Goal: Task Accomplishment & Management: Manage account settings

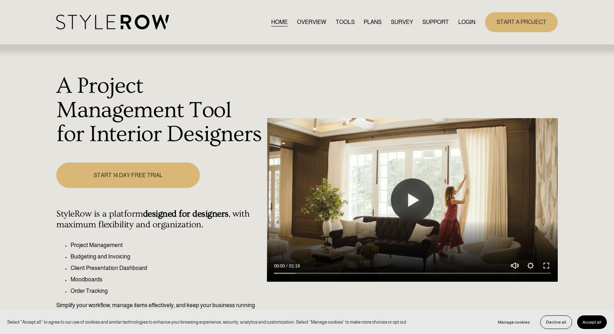
click at [461, 22] on link "LOGIN" at bounding box center [466, 22] width 17 height 10
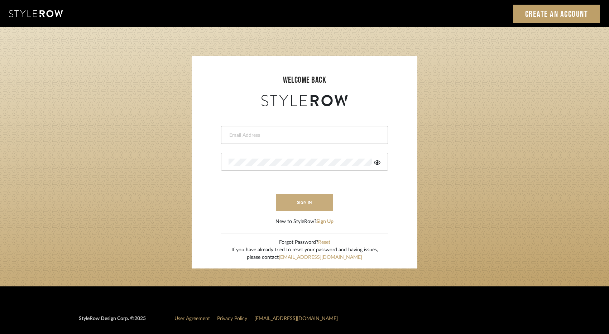
type input "elliotsaeidy@gmail.com"
click at [313, 200] on button "sign in" at bounding box center [304, 202] width 57 height 17
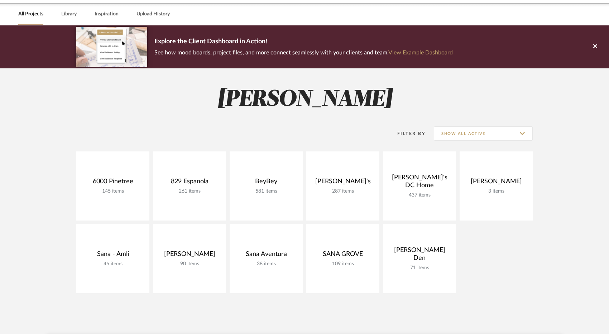
scroll to position [29, 0]
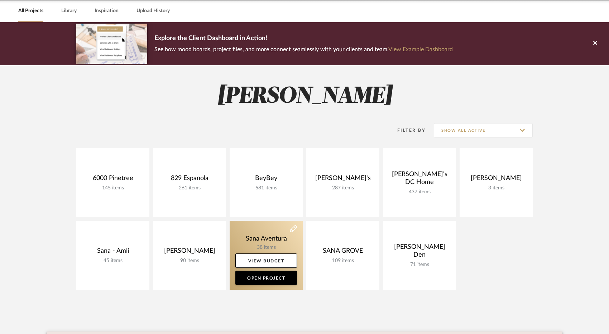
click at [269, 235] on link at bounding box center [266, 255] width 73 height 69
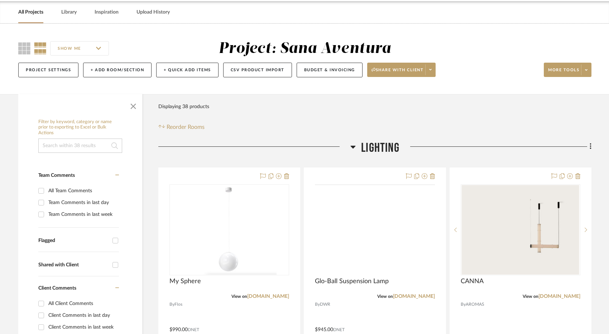
scroll to position [38, 0]
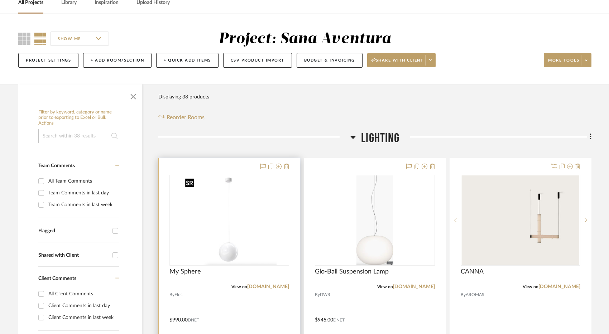
click at [0, 0] on img at bounding box center [0, 0] width 0 height 0
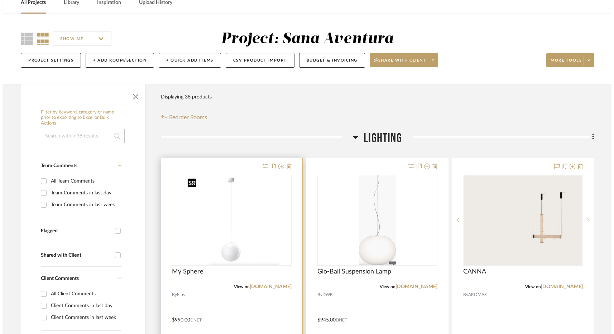
scroll to position [0, 0]
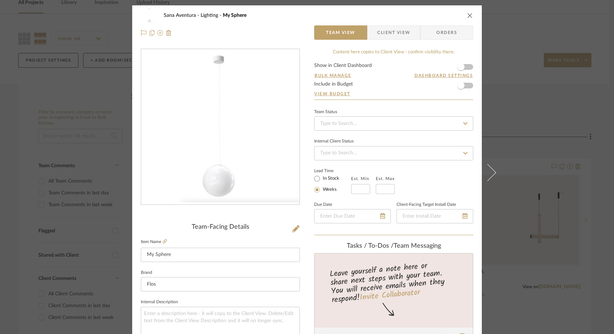
click at [469, 15] on icon "close" at bounding box center [470, 16] width 6 height 6
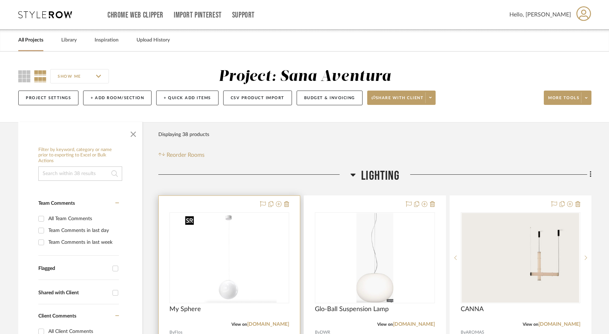
click at [228, 242] on img "0" at bounding box center [229, 258] width 94 height 90
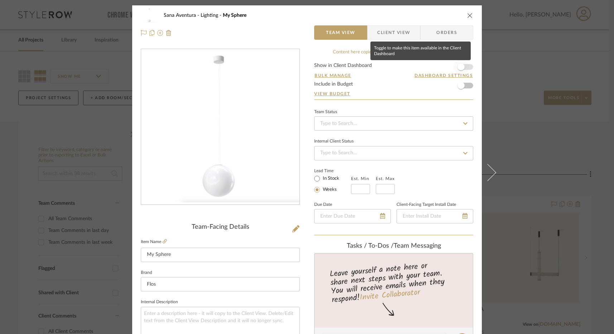
click at [463, 69] on span "button" at bounding box center [461, 67] width 16 height 16
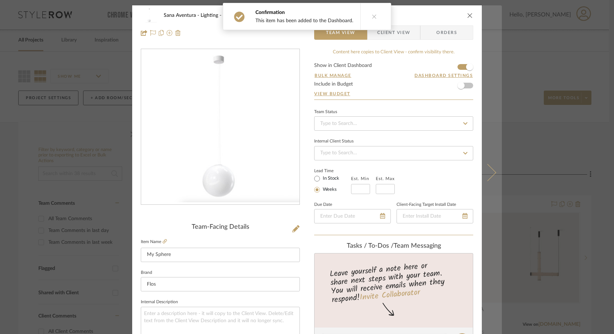
click at [490, 171] on icon at bounding box center [487, 172] width 17 height 17
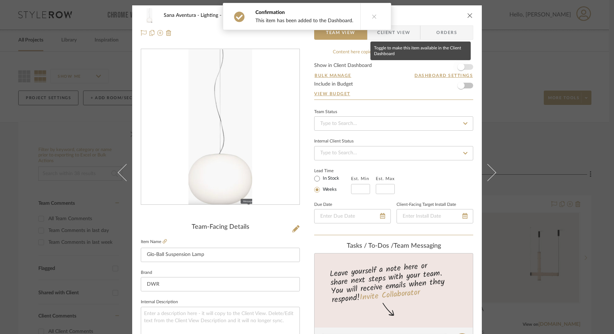
click at [465, 68] on span "button" at bounding box center [461, 67] width 16 height 16
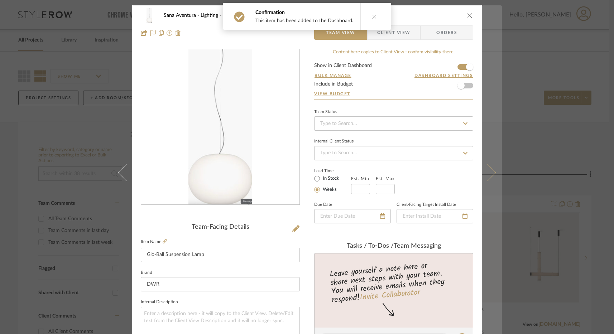
click at [494, 178] on button at bounding box center [492, 172] width 20 height 334
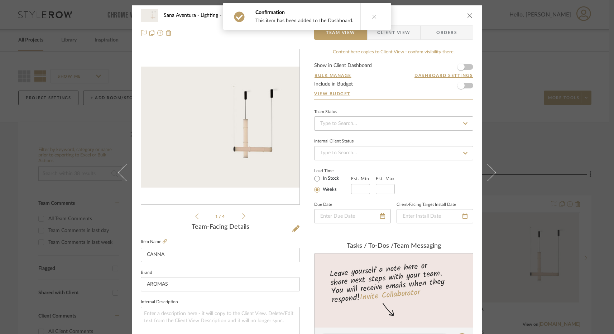
click at [467, 66] on form "Show in Client Dashboard Bulk Manage Dashboard Settings Include in Budget View …" at bounding box center [393, 81] width 159 height 37
click at [461, 64] on span "button" at bounding box center [461, 67] width 16 height 16
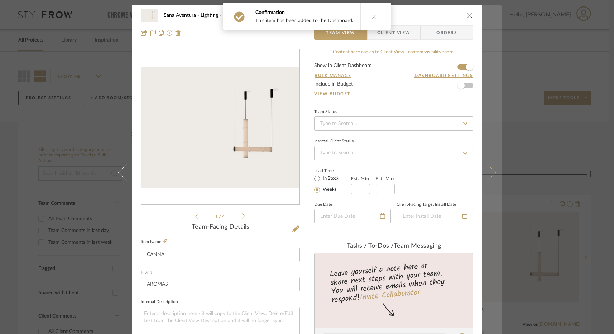
click at [489, 171] on icon at bounding box center [487, 172] width 17 height 17
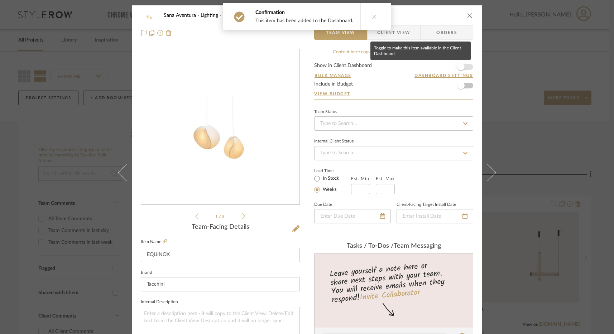
click at [461, 66] on span "button" at bounding box center [460, 66] width 7 height 7
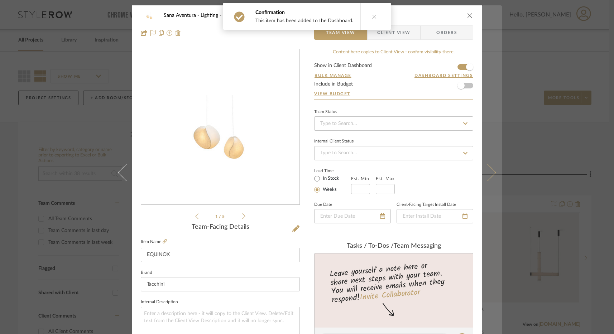
click at [483, 166] on icon at bounding box center [487, 172] width 17 height 17
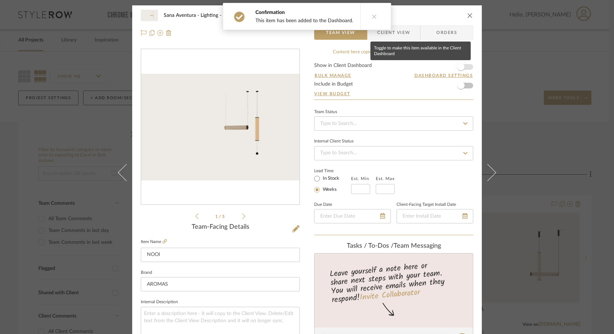
click at [462, 66] on span "button" at bounding box center [460, 66] width 7 height 7
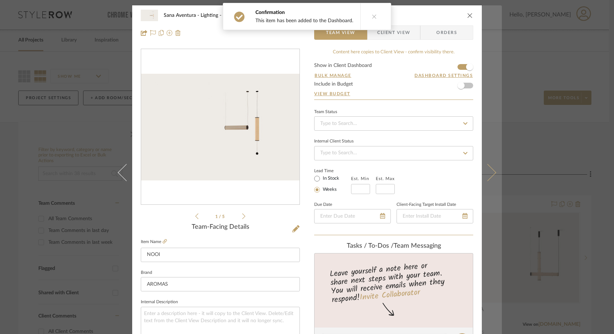
click at [489, 173] on icon at bounding box center [487, 172] width 17 height 17
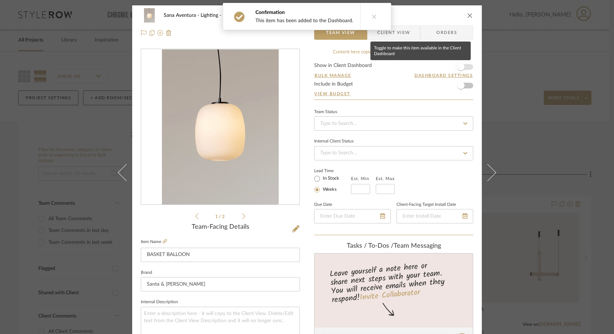
click at [464, 68] on span "button" at bounding box center [461, 67] width 16 height 16
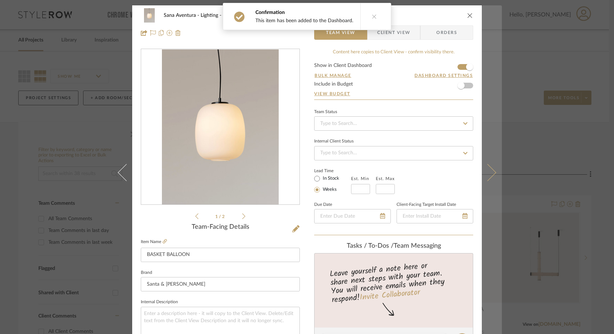
click at [493, 178] on button at bounding box center [492, 172] width 20 height 334
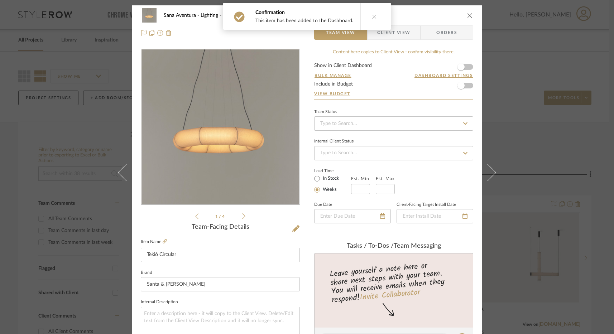
click at [467, 66] on form "Show in Client Dashboard Bulk Manage Dashboard Settings Include in Budget View …" at bounding box center [393, 81] width 159 height 37
click at [460, 66] on span "button" at bounding box center [460, 66] width 7 height 7
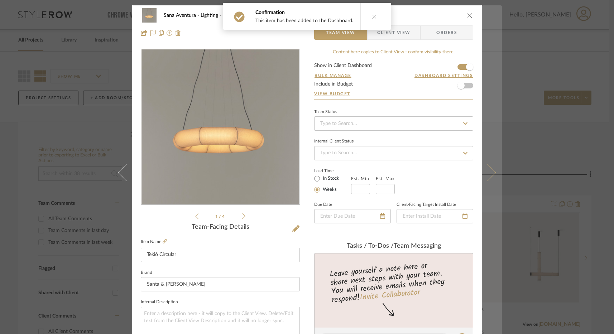
click at [489, 175] on icon at bounding box center [487, 172] width 17 height 17
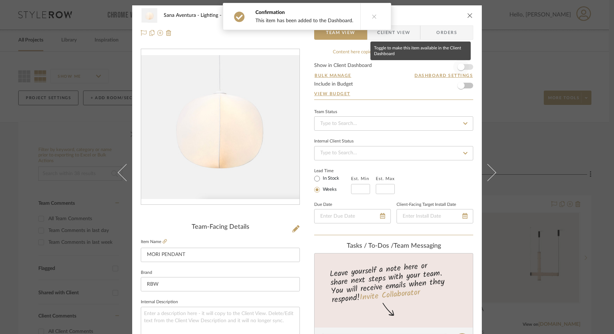
click at [462, 66] on span "button" at bounding box center [461, 67] width 16 height 16
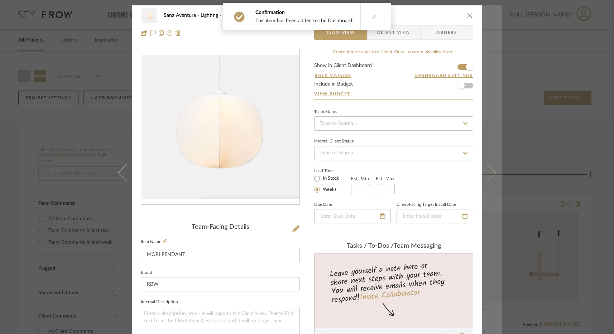
click at [491, 180] on button at bounding box center [492, 172] width 20 height 334
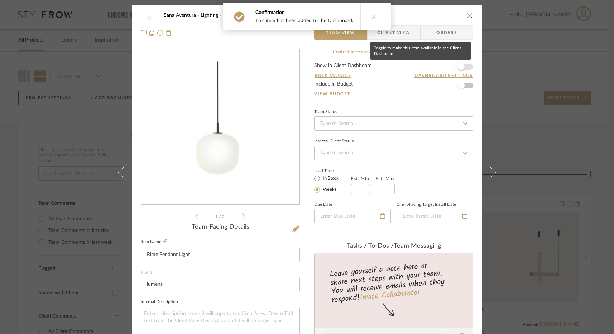
click at [461, 70] on span "button" at bounding box center [461, 67] width 16 height 16
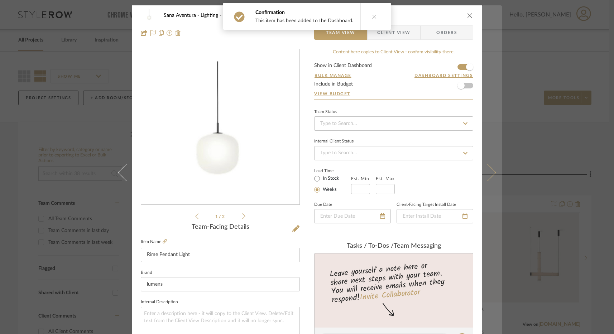
click at [488, 171] on icon at bounding box center [487, 172] width 17 height 17
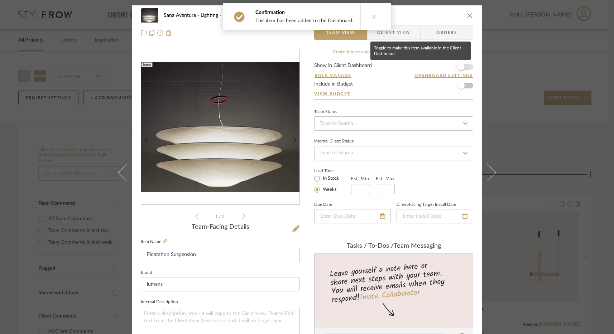
click at [464, 69] on span "button" at bounding box center [461, 67] width 16 height 16
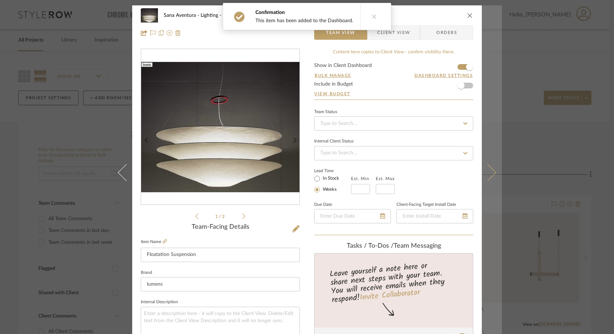
click at [490, 175] on icon at bounding box center [487, 172] width 17 height 17
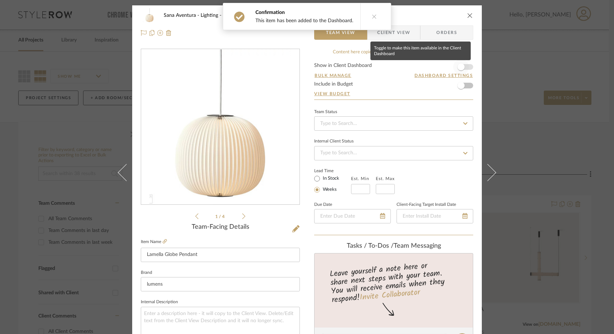
click at [463, 66] on span "button" at bounding box center [461, 67] width 16 height 16
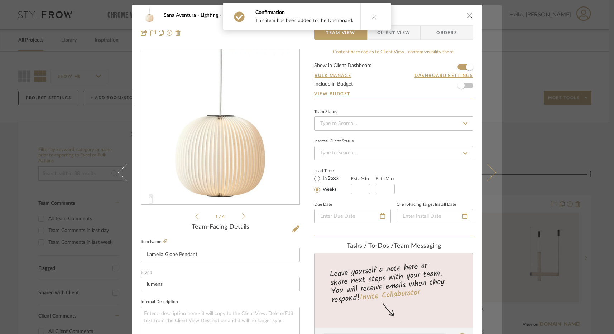
click at [489, 167] on button at bounding box center [492, 172] width 20 height 334
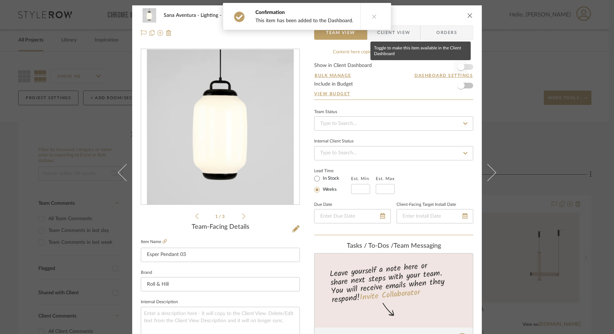
click at [460, 68] on span "button" at bounding box center [460, 66] width 7 height 7
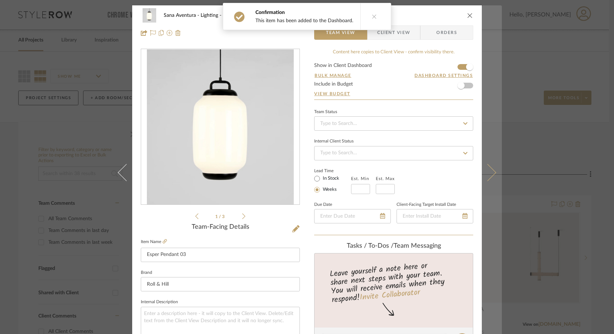
click at [490, 174] on icon at bounding box center [487, 172] width 17 height 17
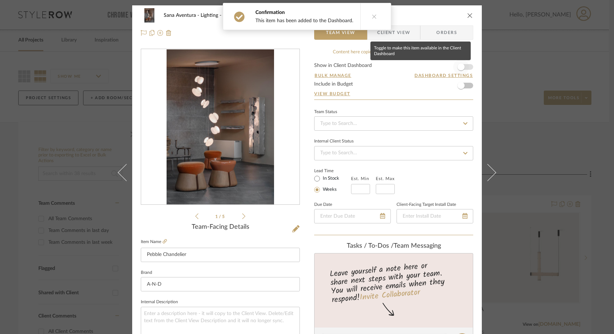
click at [461, 64] on span "button" at bounding box center [460, 66] width 7 height 7
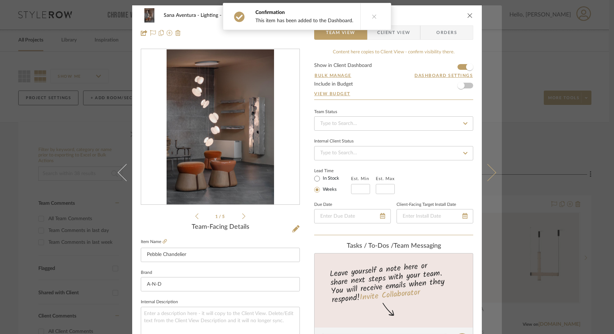
click at [488, 171] on icon at bounding box center [487, 172] width 17 height 17
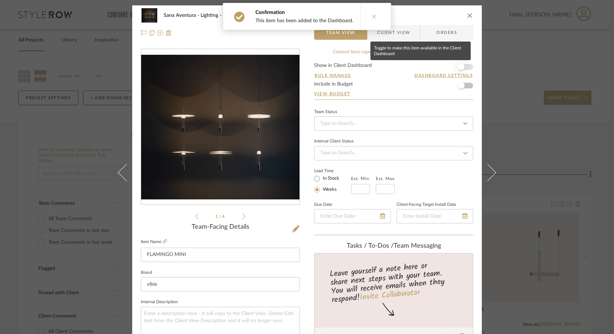
click at [463, 67] on span "button" at bounding box center [461, 67] width 16 height 16
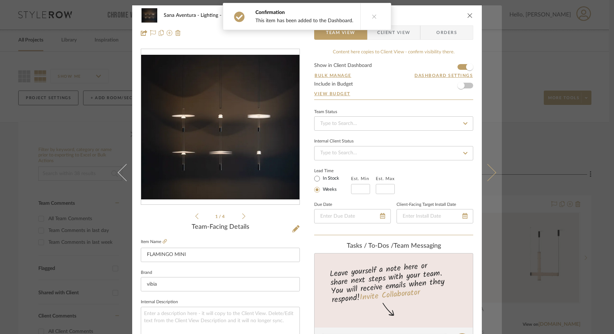
click at [487, 174] on icon at bounding box center [487, 172] width 17 height 17
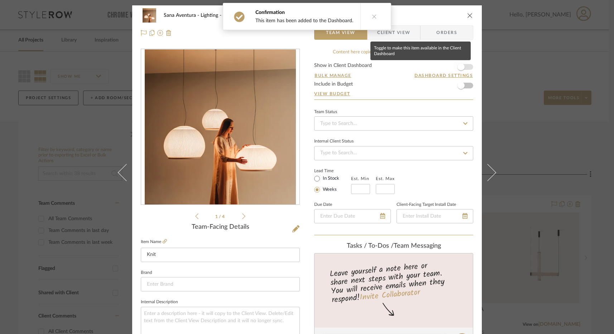
click at [461, 66] on span "button" at bounding box center [460, 66] width 7 height 7
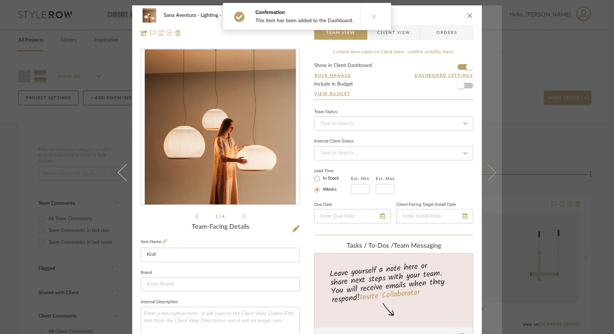
click at [487, 174] on icon at bounding box center [487, 172] width 17 height 17
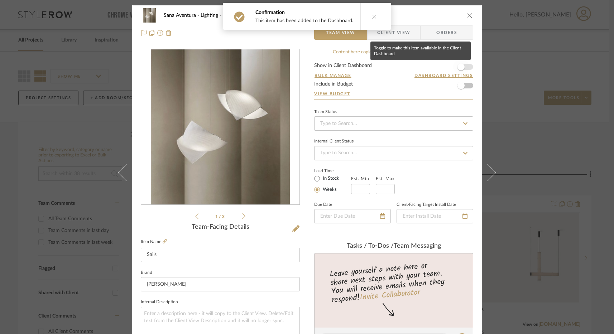
click at [460, 67] on span "button" at bounding box center [460, 66] width 7 height 7
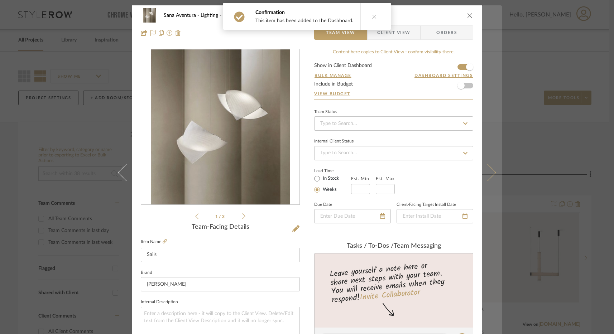
click at [488, 168] on icon at bounding box center [487, 172] width 17 height 17
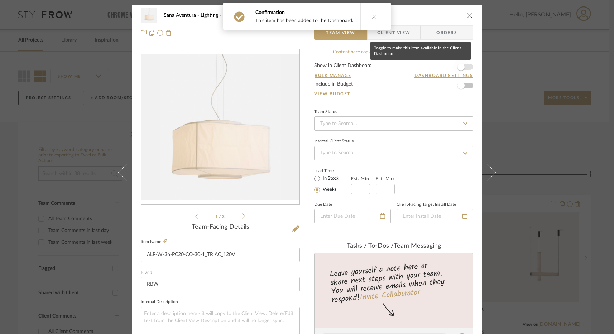
click at [464, 67] on span "button" at bounding box center [461, 67] width 16 height 16
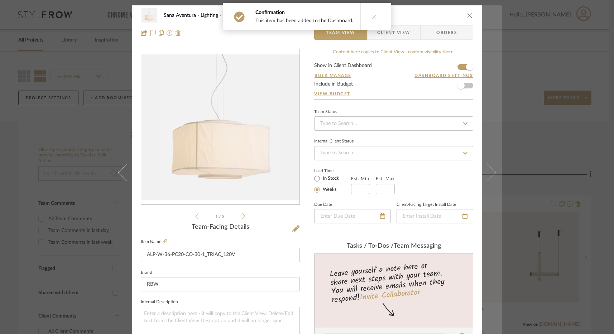
click at [494, 179] on button at bounding box center [492, 172] width 20 height 334
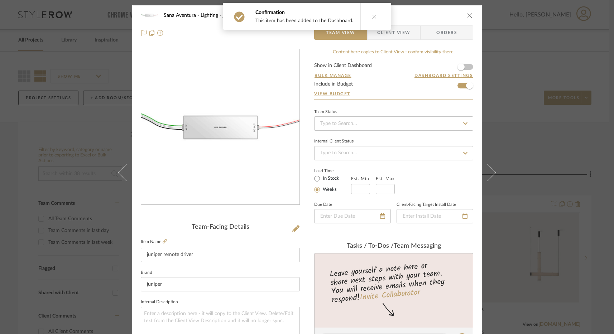
click at [467, 13] on icon "close" at bounding box center [470, 16] width 6 height 6
